Goal: Information Seeking & Learning: Learn about a topic

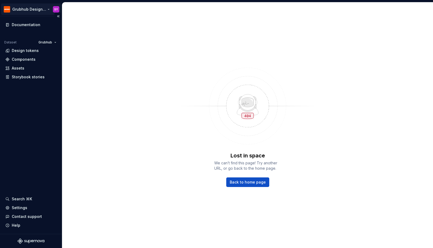
click at [40, 9] on html "Grubhub Design System SY Documentation Dataset Grubhub Design tokens Components…" at bounding box center [216, 124] width 433 height 248
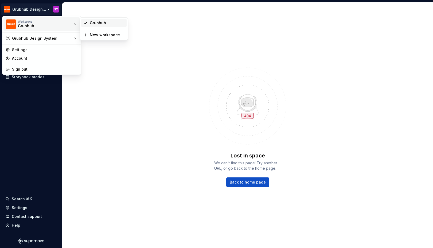
click at [102, 27] on div "Grubhub" at bounding box center [103, 23] width 45 height 9
click at [42, 9] on html "Grubhub Design System SY Documentation Dataset Grubhub Design tokens Components…" at bounding box center [216, 124] width 433 height 248
click at [37, 40] on div "Grubhub Design System" at bounding box center [42, 38] width 60 height 5
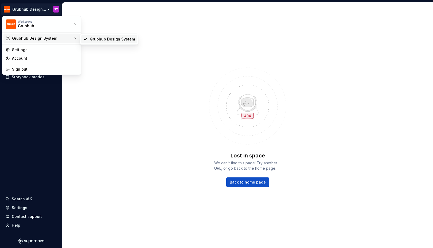
click at [92, 40] on div "Grubhub Design System" at bounding box center [112, 39] width 45 height 5
